Goal: Task Accomplishment & Management: Complete application form

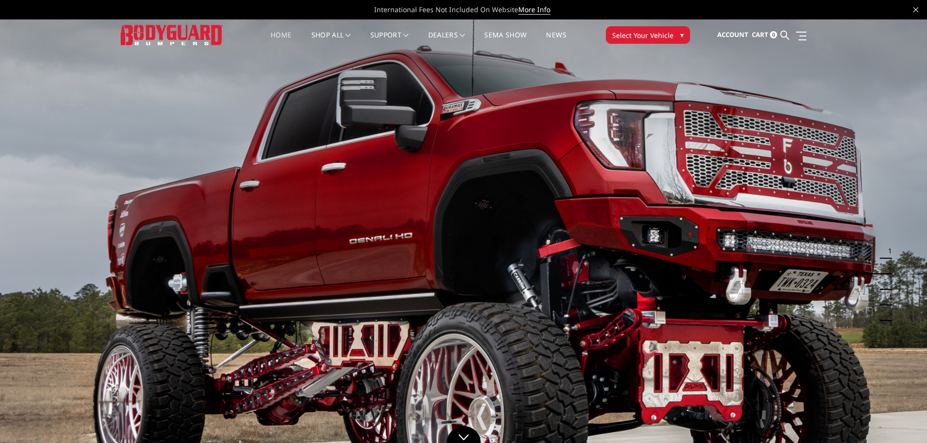
click at [636, 34] on span "Select Your Vehicle" at bounding box center [642, 35] width 61 height 10
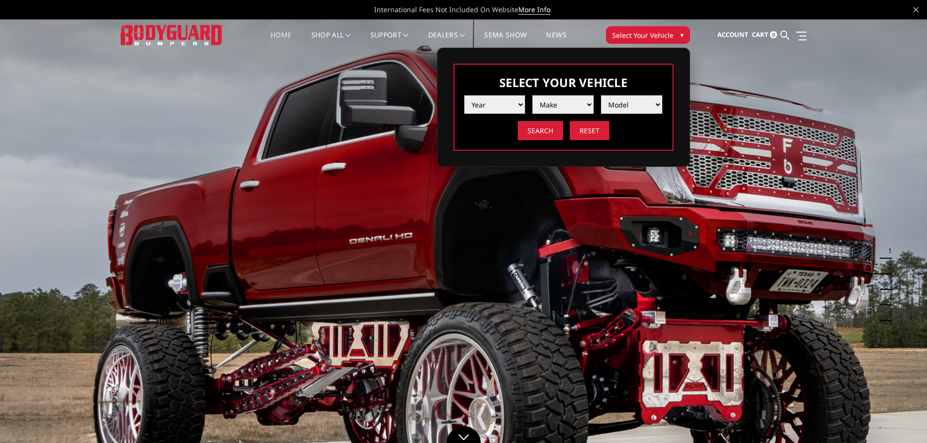
click at [483, 107] on select "Year 2025 2024 2023 2022 2021 2020 2019 2018 2017 2016 2015 2014 2013 2012 2011…" at bounding box center [494, 104] width 61 height 18
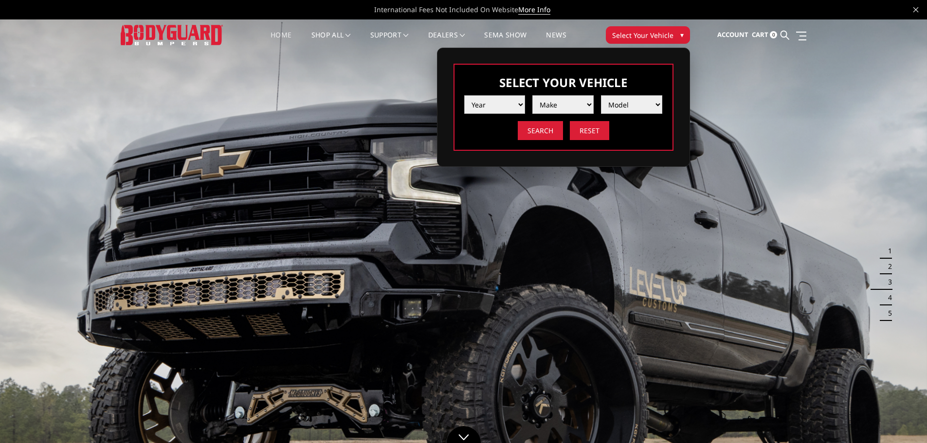
select select "yr_2017"
click at [464, 95] on select "Year 2025 2024 2023 2022 2021 2020 2019 2018 2017 2016 2015 2014 2013 2012 2011…" at bounding box center [494, 104] width 61 height 18
click at [559, 107] on select "Make Chevrolet Ford GMC Nissan Ram Toyota" at bounding box center [562, 104] width 61 height 18
select select "mk_ram"
click at [532, 95] on select "Make Chevrolet Ford GMC Nissan Ram Toyota" at bounding box center [562, 104] width 61 height 18
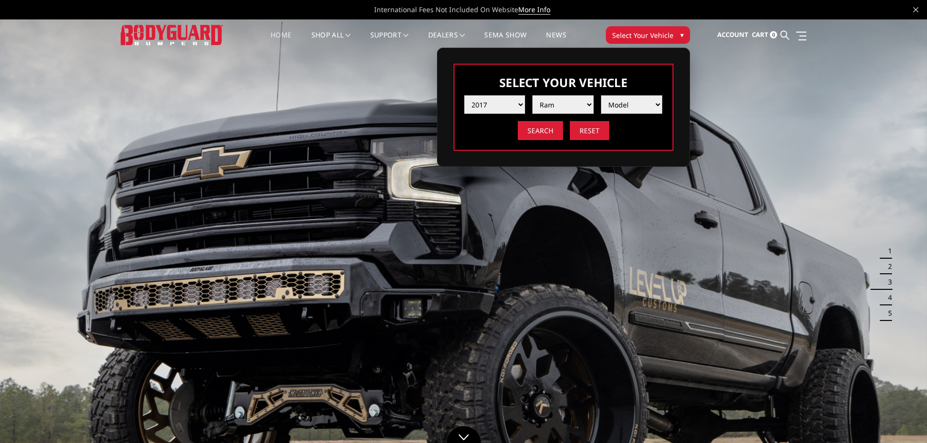
click at [625, 106] on select "Model 1500 5-Lug 1500 Rebel 2500 / 3500 4500 / 5500" at bounding box center [631, 104] width 61 height 18
select select "md_2500-3500"
click at [601, 95] on select "Model 1500 5-Lug 1500 Rebel 2500 / 3500 4500 / 5500" at bounding box center [631, 104] width 61 height 18
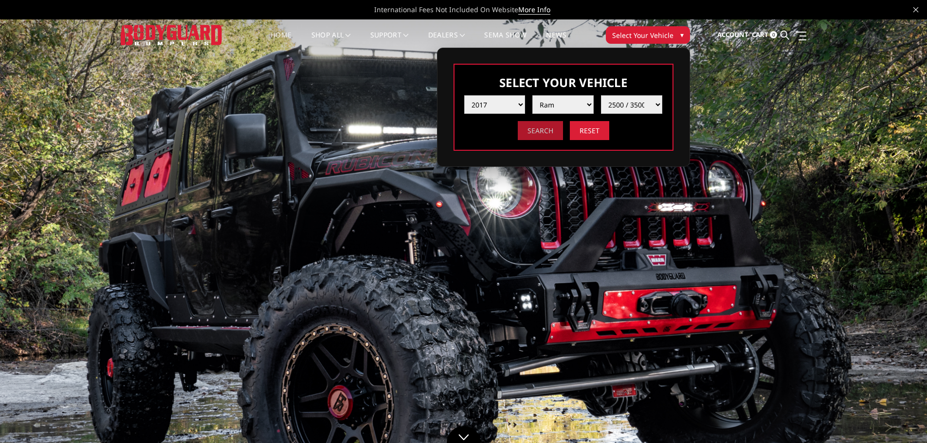
click at [550, 133] on input "Search" at bounding box center [539, 130] width 45 height 19
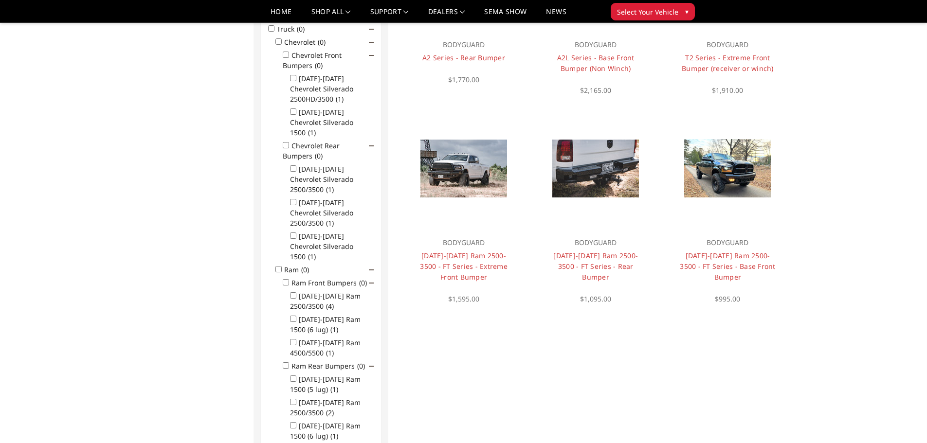
scroll to position [175, 0]
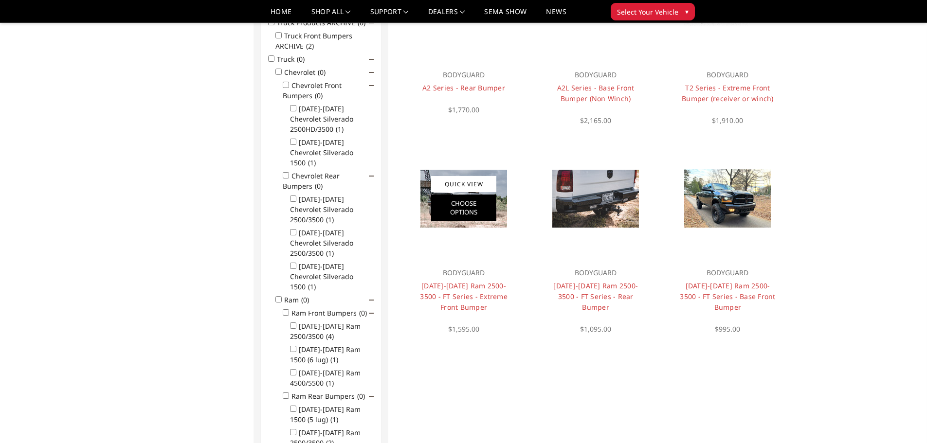
click at [446, 207] on link "Choose Options" at bounding box center [463, 208] width 65 height 26
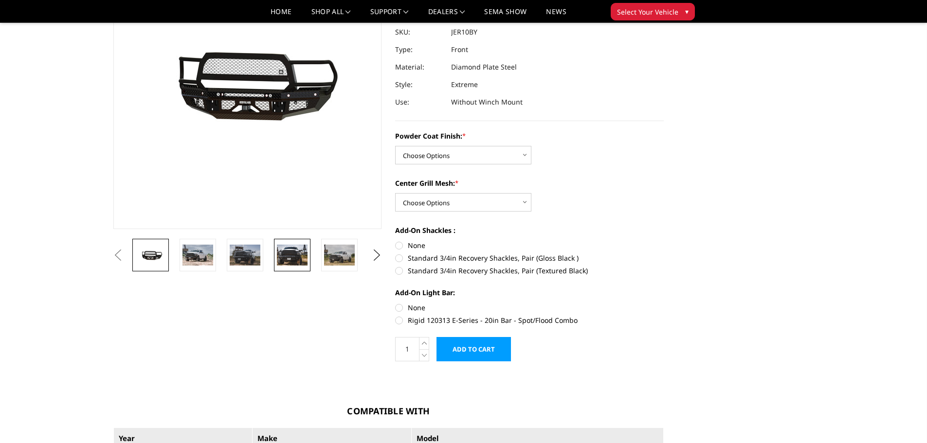
click at [291, 251] on img at bounding box center [292, 255] width 31 height 20
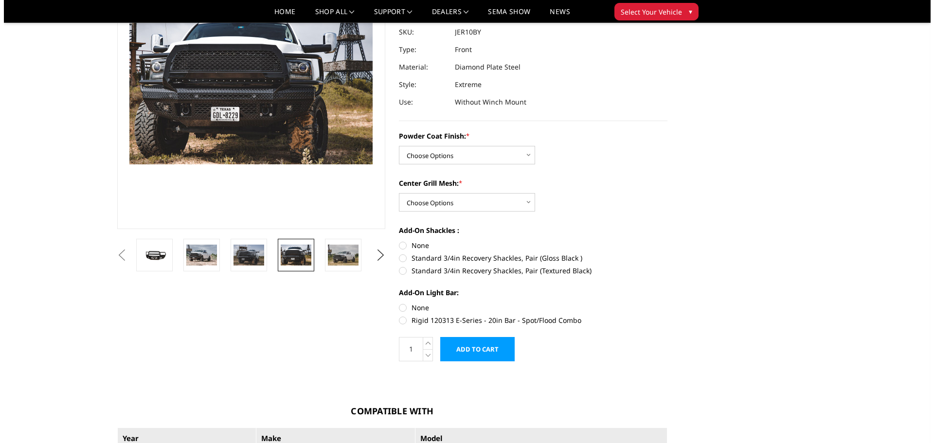
scroll to position [120, 0]
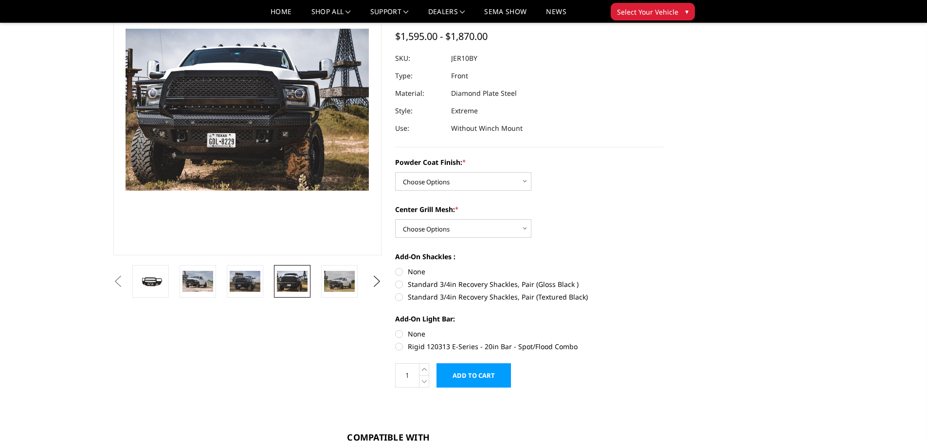
click at [286, 117] on img at bounding box center [133, 48] width 623 height 415
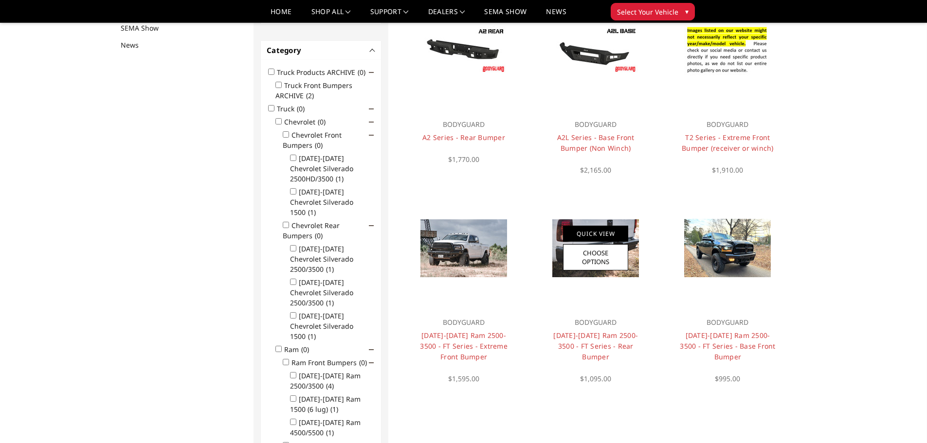
scroll to position [126, 0]
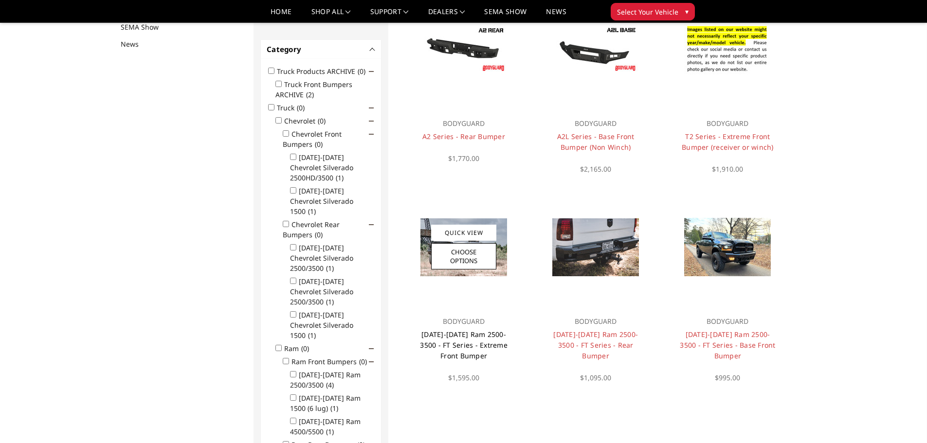
click at [474, 333] on link "[DATE]-[DATE] Ram 2500-3500 - FT Series - Extreme Front Bumper" at bounding box center [464, 345] width 88 height 31
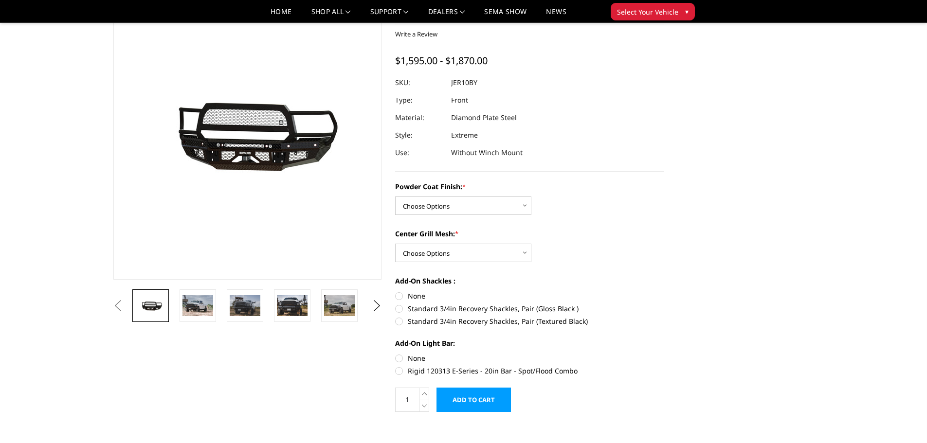
scroll to position [97, 0]
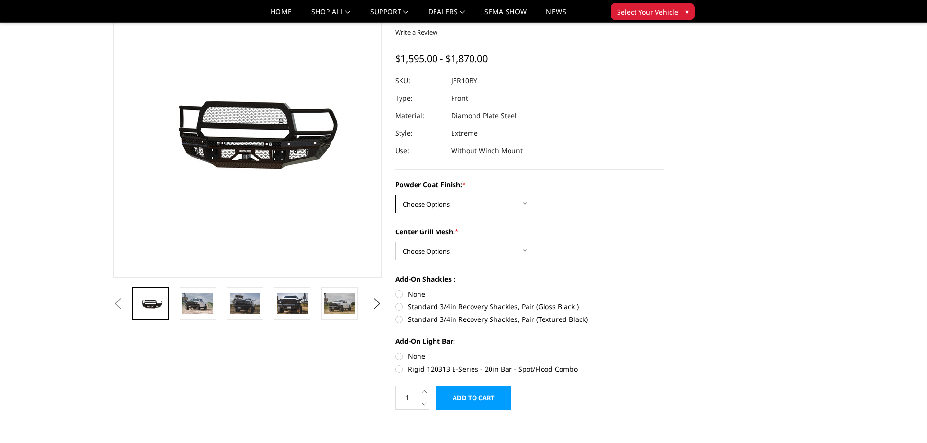
click at [471, 205] on select "Choose Options Bare Metal Gloss Black Powder Coat Textured Black Powder Coat" at bounding box center [463, 204] width 136 height 18
select select "3230"
click at [395, 195] on select "Choose Options Bare Metal Gloss Black Powder Coat Textured Black Powder Coat" at bounding box center [463, 204] width 136 height 18
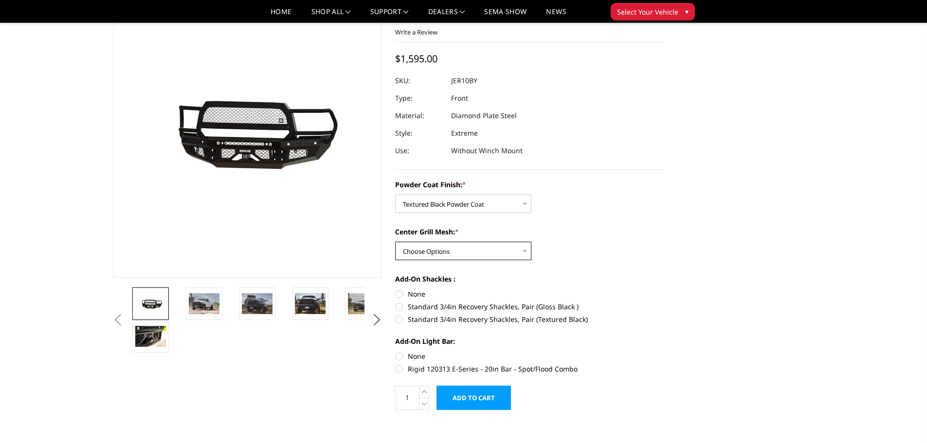
click at [467, 252] on select "Choose Options WITH Expanded Metal in Center Grill WITHOUT Expanded Metal in Ce…" at bounding box center [463, 251] width 136 height 18
click at [395, 242] on select "Choose Options WITH Expanded Metal in Center Grill WITHOUT Expanded Metal in Ce…" at bounding box center [463, 251] width 136 height 18
click at [478, 249] on select "Choose Options WITH Expanded Metal in Center Grill WITHOUT Expanded Metal in Ce…" at bounding box center [463, 251] width 136 height 18
click at [395, 242] on select "Choose Options WITH Expanded Metal in Center Grill WITHOUT Expanded Metal in Ce…" at bounding box center [463, 251] width 136 height 18
click at [448, 250] on select "Choose Options WITH Expanded Metal in Center Grill WITHOUT Expanded Metal in Ce…" at bounding box center [463, 251] width 136 height 18
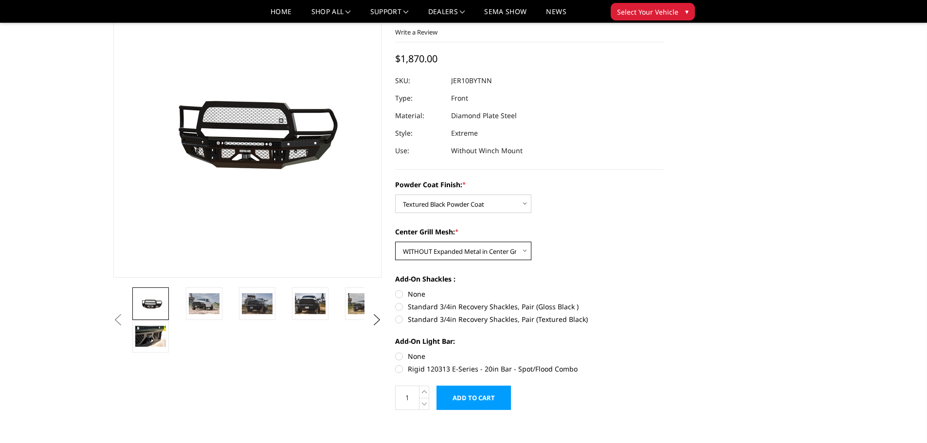
select select "3231"
click at [395, 242] on select "Choose Options WITH Expanded Metal in Center Grill WITHOUT Expanded Metal in Ce…" at bounding box center [463, 251] width 136 height 18
click at [398, 320] on label "Standard 3/4in Recovery Shackles, Pair (Textured Black)" at bounding box center [529, 319] width 268 height 10
click at [663, 302] on input "Standard 3/4in Recovery Shackles, Pair (Textured Black)" at bounding box center [663, 302] width 0 height 0
radio input "true"
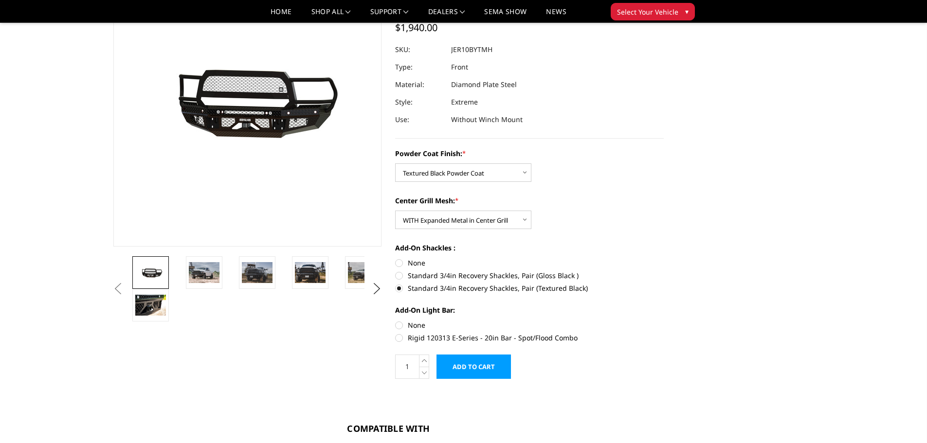
scroll to position [146, 0]
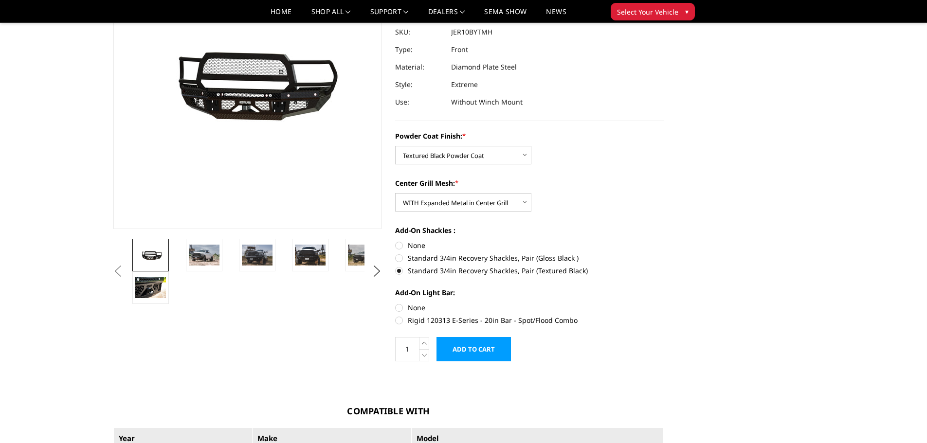
click at [395, 303] on label "None" at bounding box center [529, 308] width 268 height 10
click at [395, 303] on input "None" at bounding box center [395, 303] width 0 height 0
radio input "true"
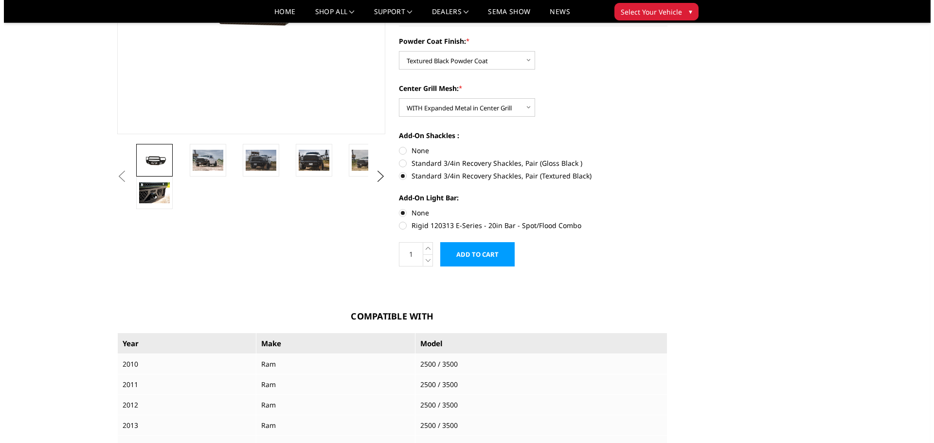
scroll to position [243, 0]
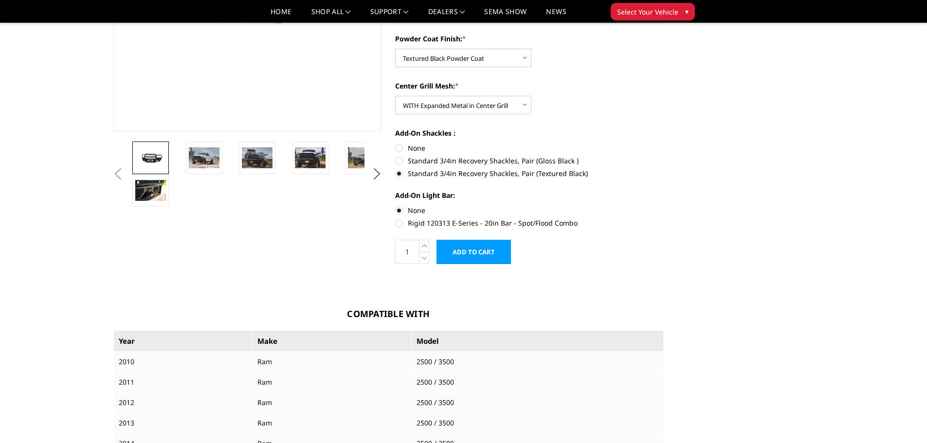
click at [499, 251] on input "Add to Cart" at bounding box center [473, 252] width 74 height 24
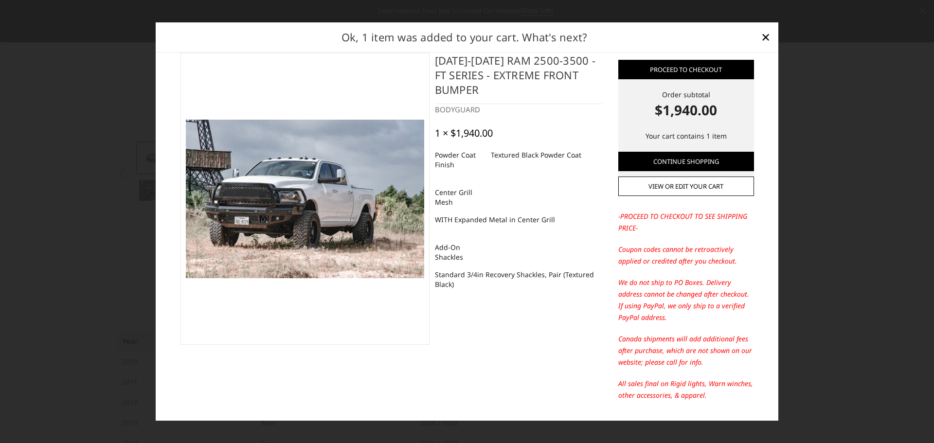
scroll to position [0, 0]
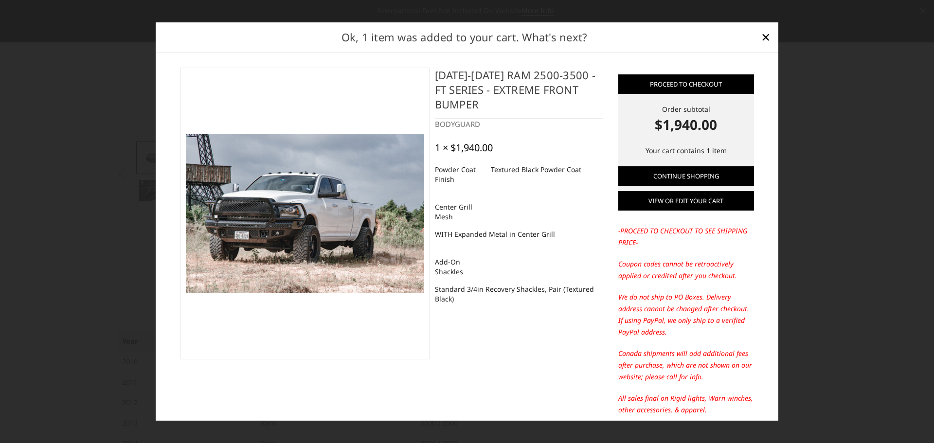
click at [674, 201] on link "View or edit your cart" at bounding box center [686, 200] width 136 height 19
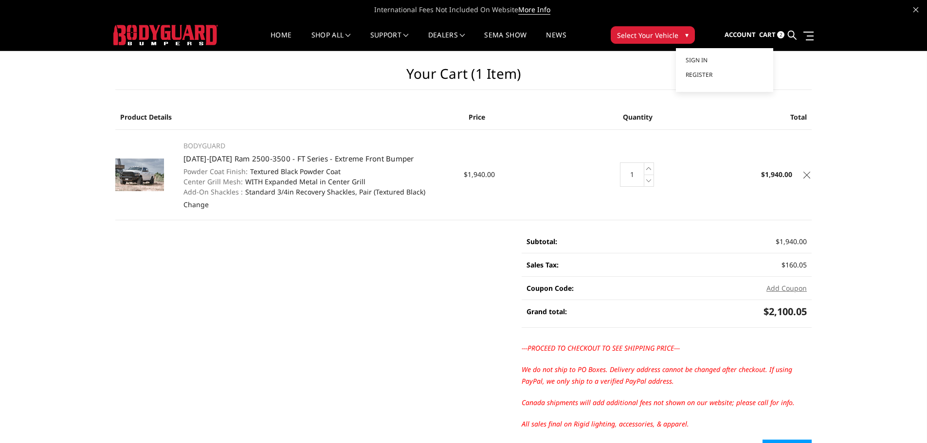
click at [753, 38] on span "Account" at bounding box center [739, 34] width 31 height 9
click at [766, 37] on span "Cart" at bounding box center [767, 34] width 17 height 9
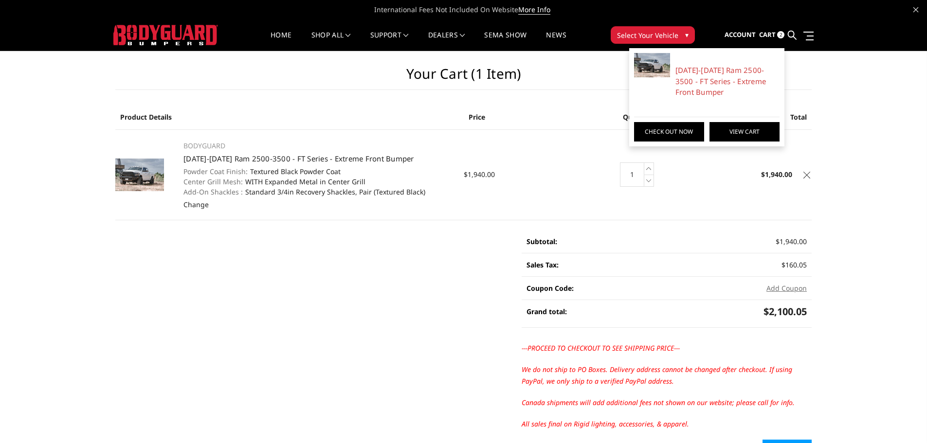
click at [739, 138] on link "View Cart" at bounding box center [744, 131] width 70 height 19
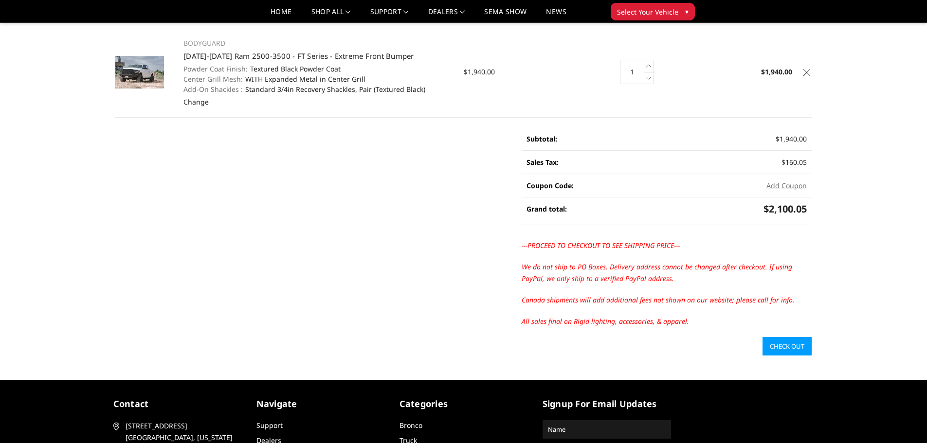
scroll to position [97, 0]
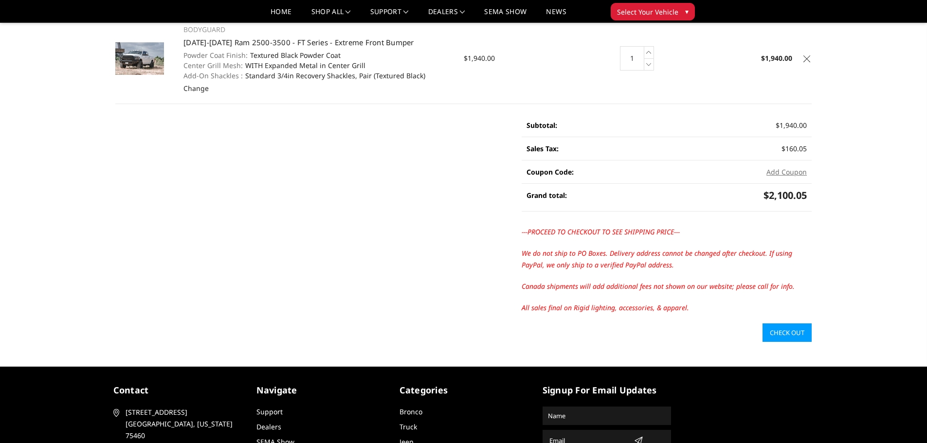
click at [794, 330] on link "Check out" at bounding box center [786, 332] width 49 height 18
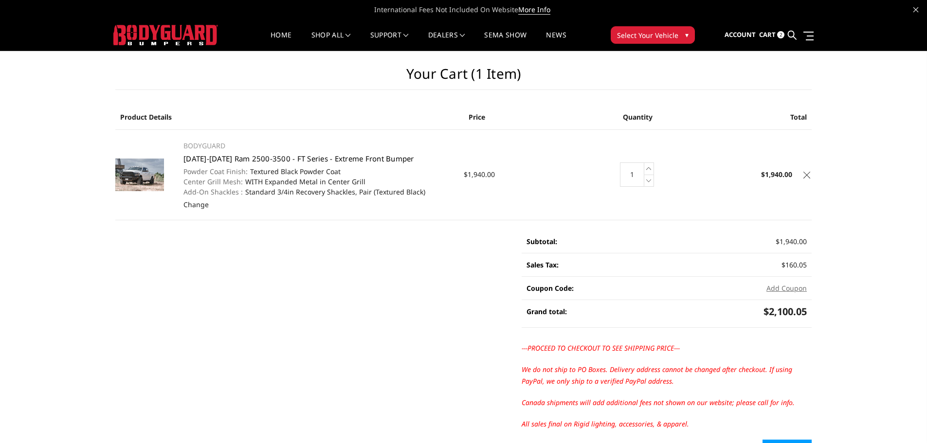
click at [310, 160] on link "[DATE]-[DATE] Ram 2500-3500 - FT Series - Extreme Front Bumper" at bounding box center [298, 159] width 231 height 10
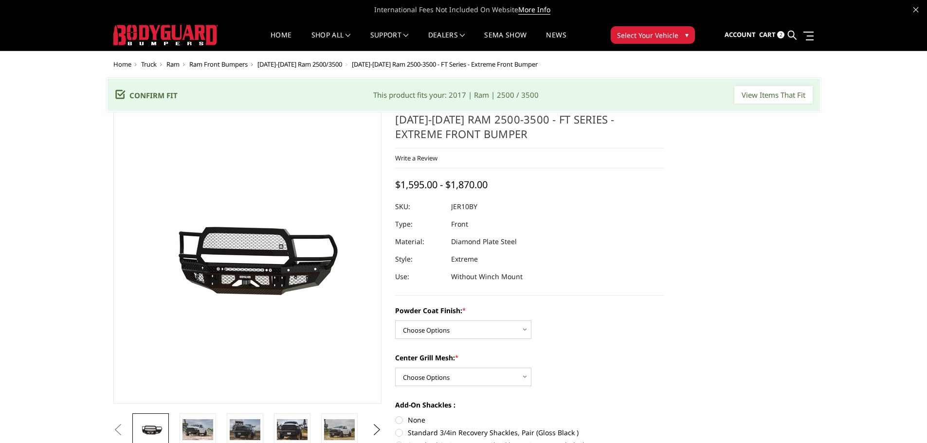
drag, startPoint x: 485, startPoint y: 208, endPoint x: 448, endPoint y: 208, distance: 37.0
click at [448, 208] on div at bounding box center [529, 207] width 268 height 18
drag, startPoint x: 448, startPoint y: 207, endPoint x: 490, endPoint y: 206, distance: 41.8
click at [489, 207] on dl "SKU: JER10BY UPC: Type: Front Material: Diamond Plate Steel Style: Extreme Use:…" at bounding box center [529, 242] width 268 height 88
click at [476, 329] on select "Choose Options Bare Metal Gloss Black Powder Coat Textured Black Powder Coat" at bounding box center [463, 330] width 136 height 18
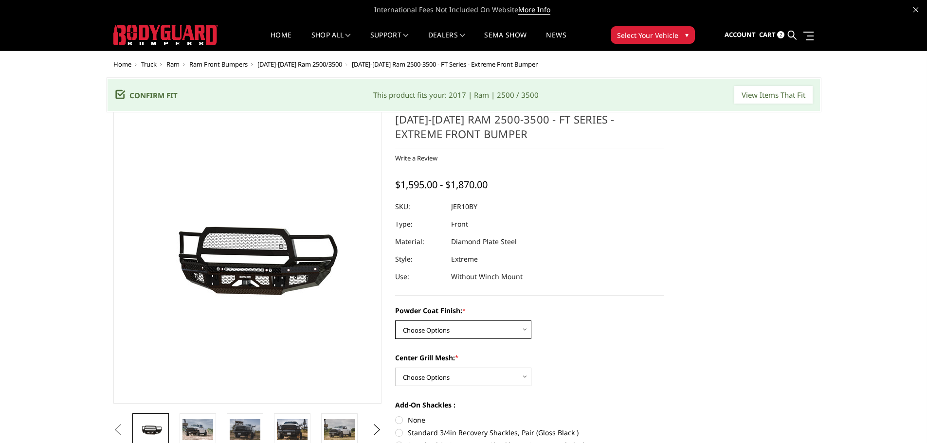
select select "3230"
click at [395, 321] on select "Choose Options Bare Metal Gloss Black Powder Coat Textured Black Powder Coat" at bounding box center [463, 330] width 136 height 18
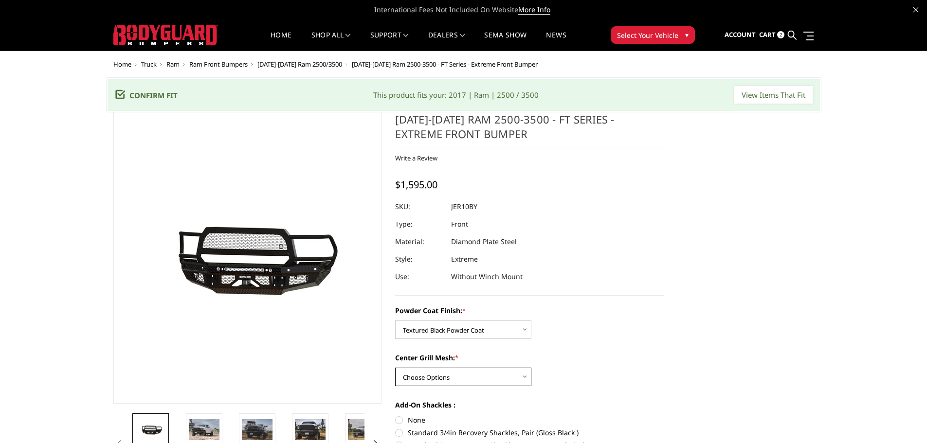
click at [484, 376] on select "Choose Options WITH Expanded Metal in Center Grill WITHOUT Expanded Metal in Ce…" at bounding box center [463, 377] width 136 height 18
select select "3231"
click at [395, 368] on select "Choose Options WITH Expanded Metal in Center Grill WITHOUT Expanded Metal in Ce…" at bounding box center [463, 377] width 136 height 18
drag, startPoint x: 515, startPoint y: 209, endPoint x: 440, endPoint y: 208, distance: 74.4
click at [440, 209] on dl "SKU: JER10BYTMH UPC: Type: Front Material: Diamond Plate Steel Style: Extreme U…" at bounding box center [529, 242] width 268 height 88
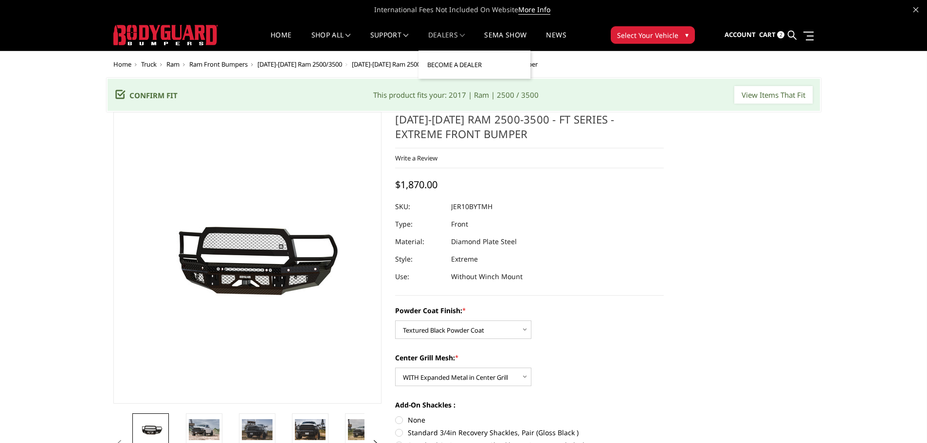
click at [447, 61] on link "Become a Dealer" at bounding box center [474, 64] width 104 height 18
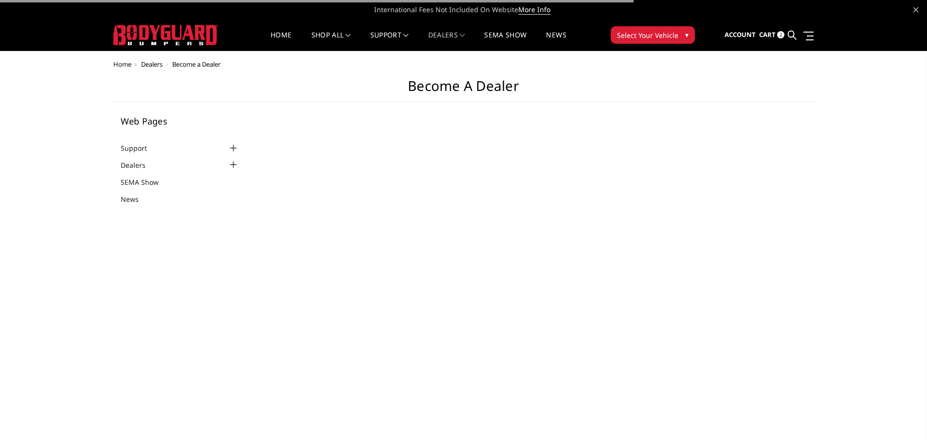
select select "US"
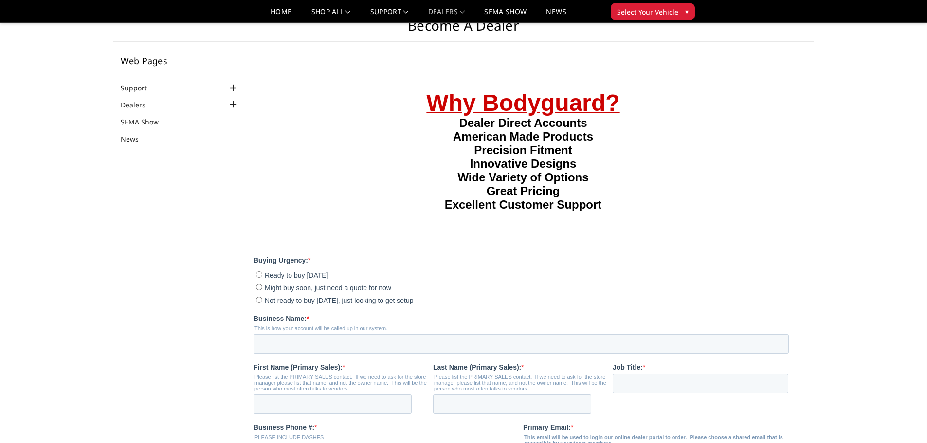
scroll to position [97, 0]
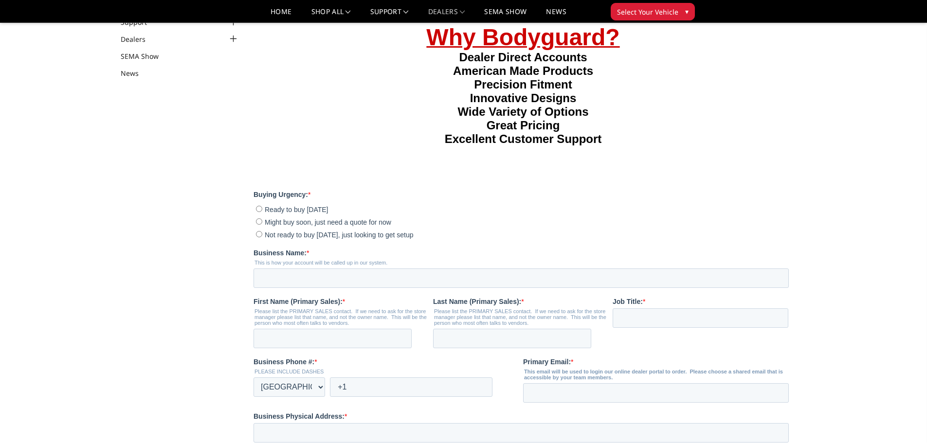
click at [259, 212] on input "Ready to buy today" at bounding box center [259, 208] width 6 height 6
radio input "true"
click at [289, 287] on input "Business Name: *" at bounding box center [520, 277] width 535 height 19
type input "RHINO LININGS OGDEN NORTH DAVIS"
type input "ISAIAH"
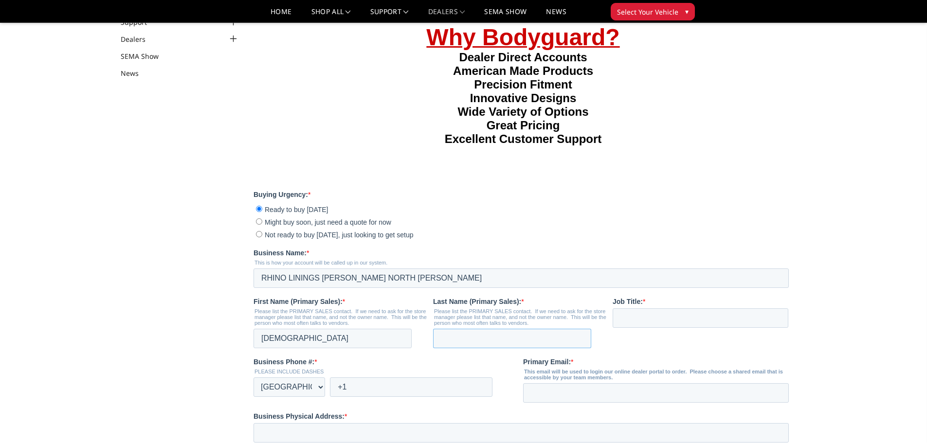
type input "SALAZAR"
type input "isalazar@rhinoliningsnd.com"
type input "1575 W 2550 S"
type input "Ogden"
type input "UT"
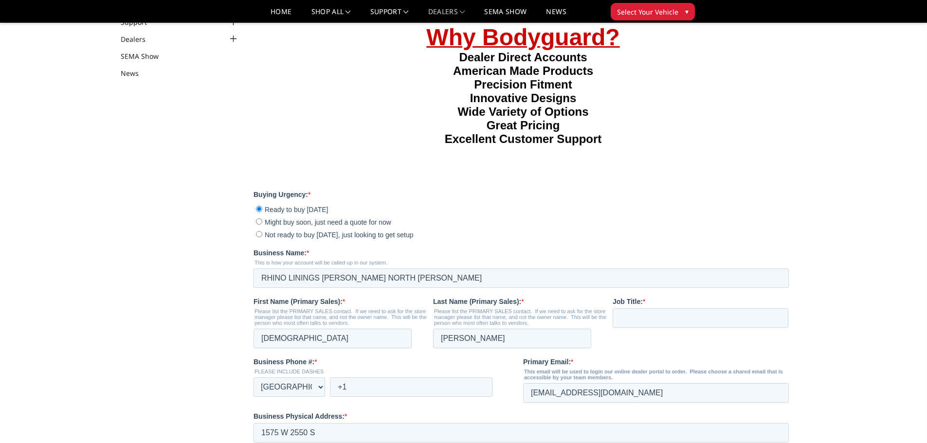
type input "84401"
click at [644, 327] on input "Job Title: *" at bounding box center [700, 317] width 176 height 19
type input "J"
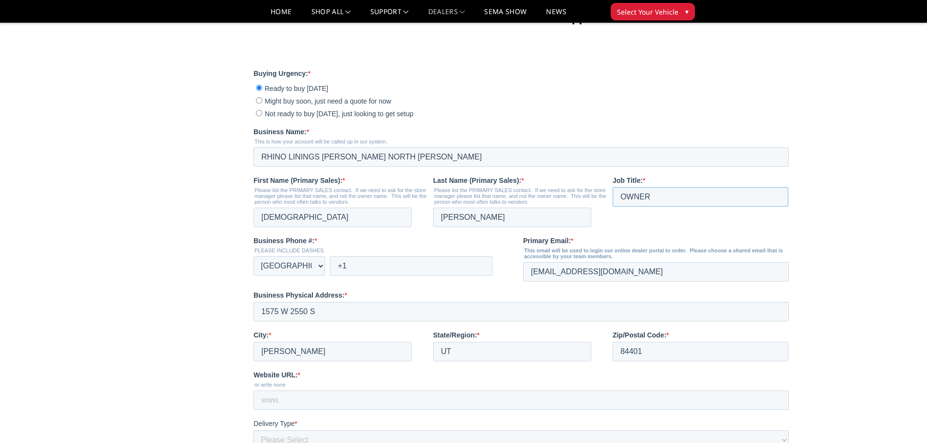
scroll to position [243, 0]
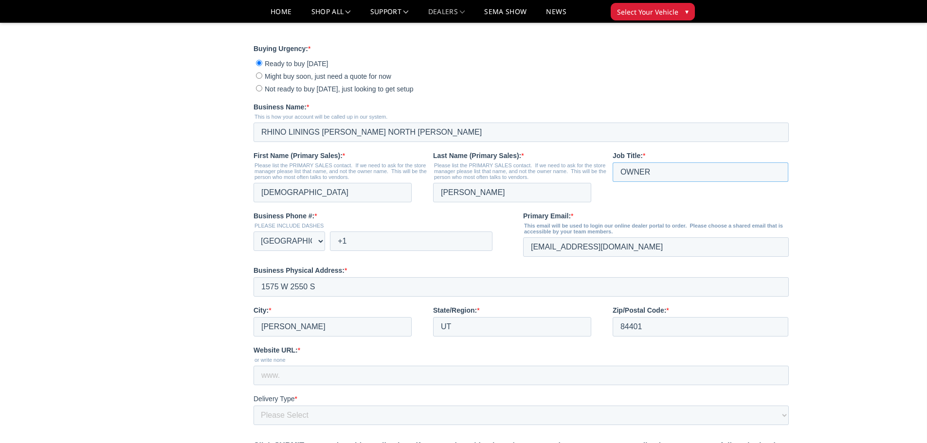
type input "OWNER"
click at [381, 251] on input "+1" at bounding box center [411, 241] width 162 height 19
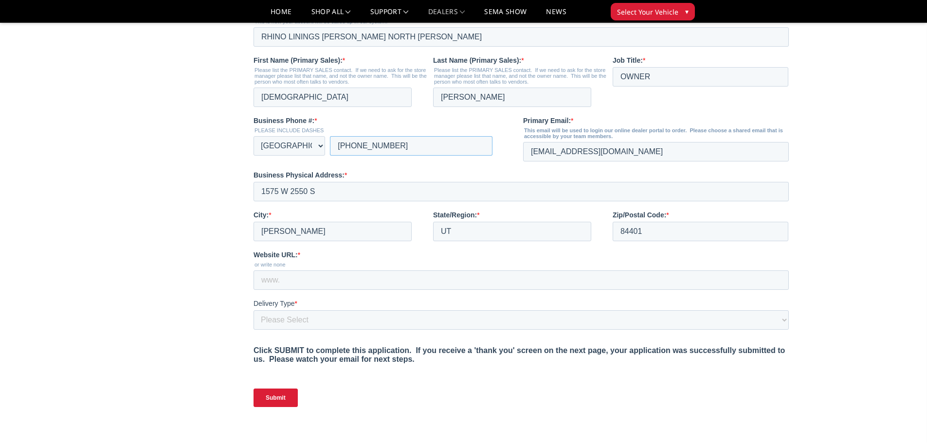
scroll to position [340, 0]
type input "+1 801-393-7466"
click at [338, 288] on input "Website URL: *" at bounding box center [520, 277] width 535 height 19
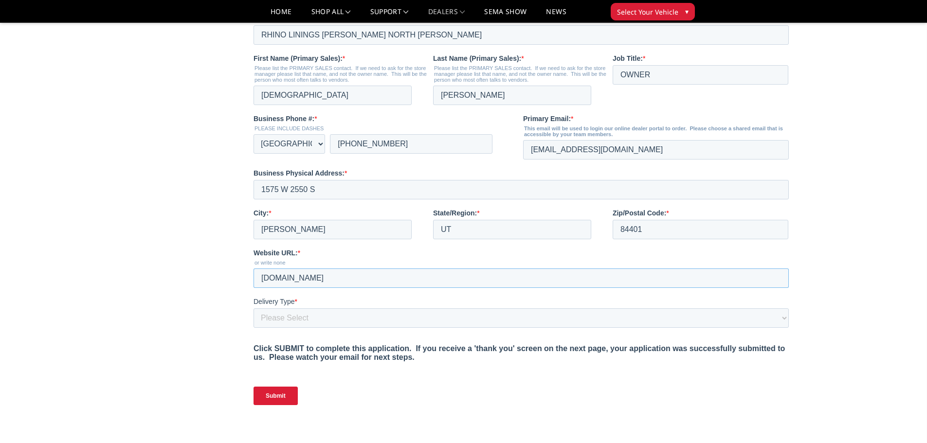
type input "RHINOLININGSND.COM"
click at [332, 328] on select "Please Select Yes, I need a liftgate No, I have a forklift and/or dock" at bounding box center [520, 317] width 535 height 19
select select "I have a forklift"
click at [253, 328] on select "Please Select Yes, I need a liftgate No, I have a forklift and/or dock" at bounding box center [520, 317] width 535 height 19
click at [275, 405] on input "Submit" at bounding box center [275, 396] width 44 height 18
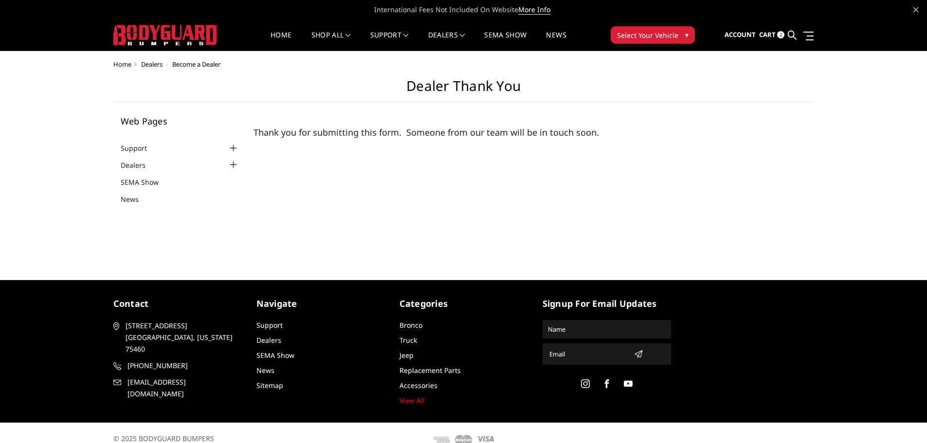
scroll to position [13, 0]
